Goal: Communication & Community: Share content

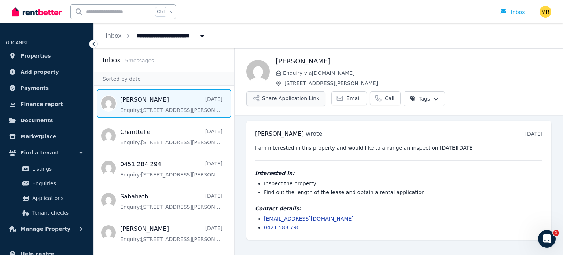
click at [325, 91] on button "Share Application Link" at bounding box center [285, 98] width 79 height 15
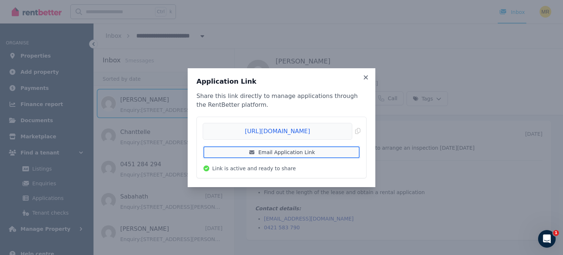
click at [295, 152] on link "Email Application Link" at bounding box center [282, 152] width 158 height 13
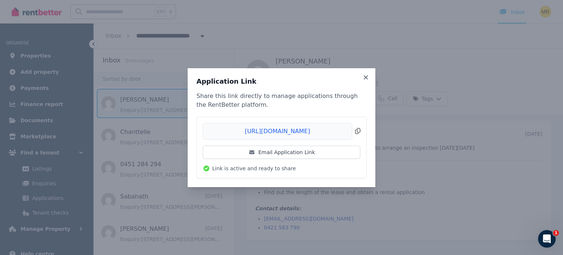
click at [356, 132] on span "Copied!" at bounding box center [282, 131] width 158 height 17
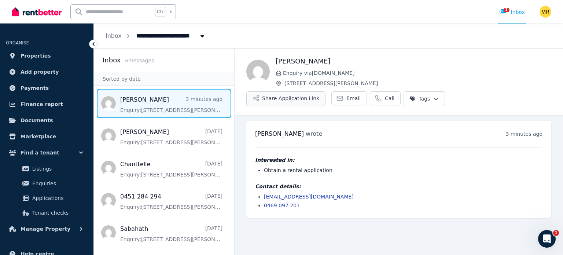
click at [325, 91] on button "Share Application Link" at bounding box center [285, 98] width 79 height 15
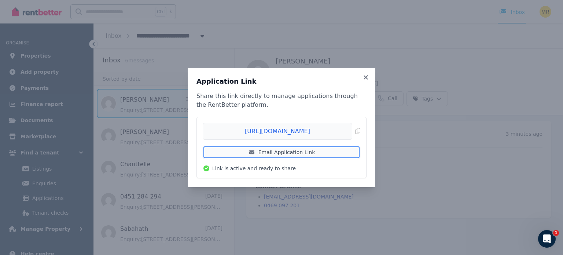
click at [301, 152] on link "Email Application Link" at bounding box center [282, 152] width 158 height 13
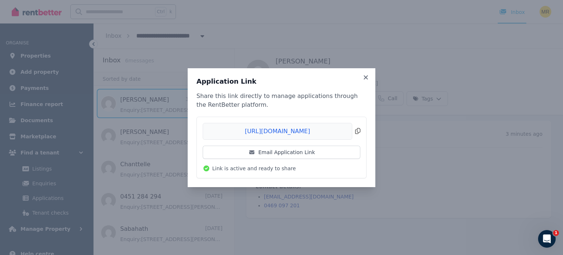
click at [357, 131] on span "Copied!" at bounding box center [282, 131] width 158 height 17
click at [366, 78] on icon at bounding box center [366, 77] width 4 height 4
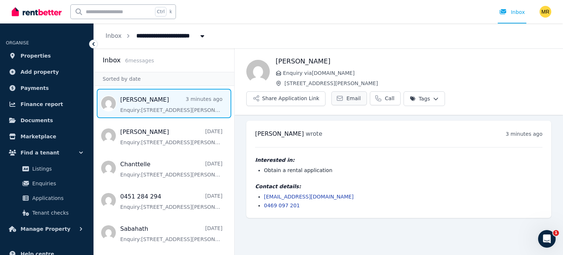
click at [343, 95] on icon at bounding box center [339, 98] width 7 height 7
click at [367, 91] on link "Email" at bounding box center [349, 98] width 36 height 14
click at [361, 95] on span "Email" at bounding box center [353, 98] width 14 height 7
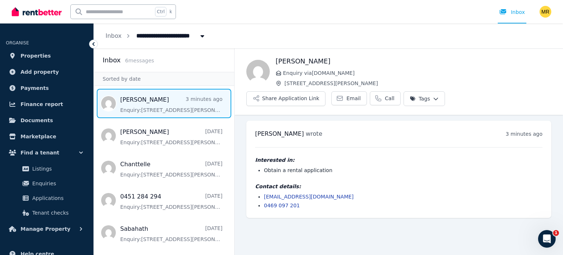
scroll to position [36, 0]
